Goal: Task Accomplishment & Management: Use online tool/utility

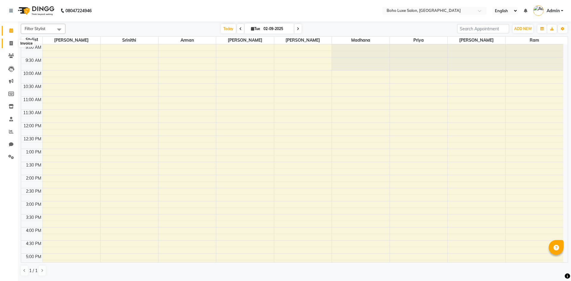
click at [12, 44] on icon at bounding box center [11, 43] width 3 height 4
select select "service"
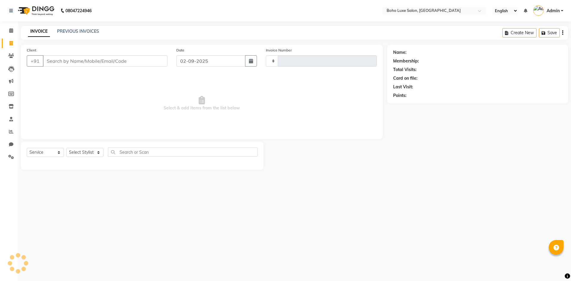
type input "0914"
select select "7694"
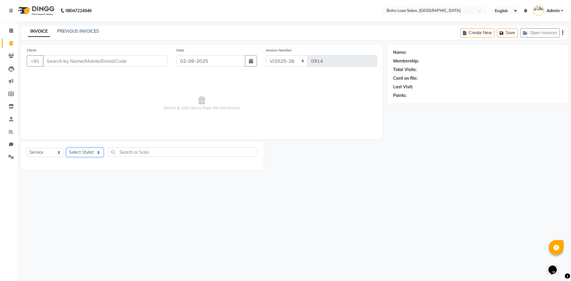
click at [88, 156] on select "Select Stylist [PERSON_NAME] [PERSON_NAME] [PERSON_NAME] [PERSON_NAME] [PERSON_…" at bounding box center [84, 152] width 37 height 9
select select "84056"
click at [66, 148] on select "Select Stylist [PERSON_NAME] [PERSON_NAME] [PERSON_NAME] [PERSON_NAME] [PERSON_…" at bounding box center [84, 152] width 37 height 9
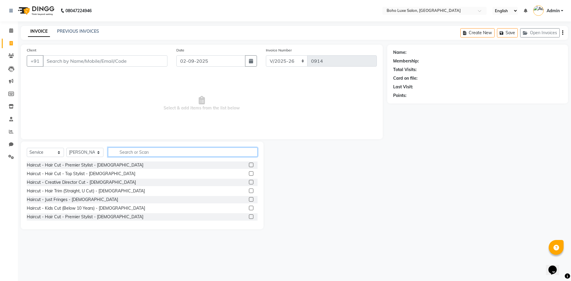
click at [155, 154] on input "text" at bounding box center [183, 151] width 150 height 9
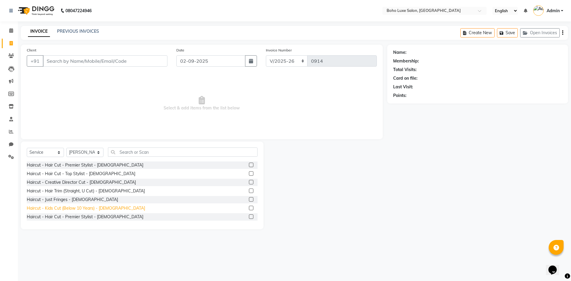
click at [58, 206] on div "Haircut - Kids Cut (Below 10 Years) - [DEMOGRAPHIC_DATA]" at bounding box center [86, 208] width 118 height 6
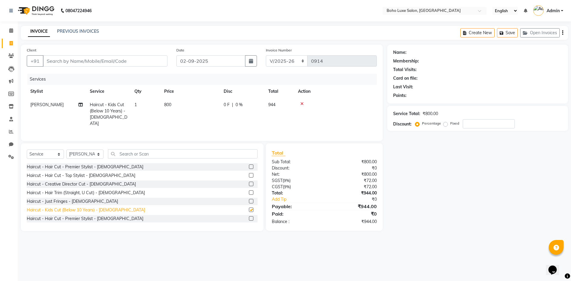
checkbox input "false"
click at [69, 64] on input "Client" at bounding box center [105, 60] width 125 height 11
click at [100, 62] on input "Client" at bounding box center [105, 60] width 125 height 11
click at [134, 63] on input "Client" at bounding box center [105, 60] width 125 height 11
